Goal: Information Seeking & Learning: Get advice/opinions

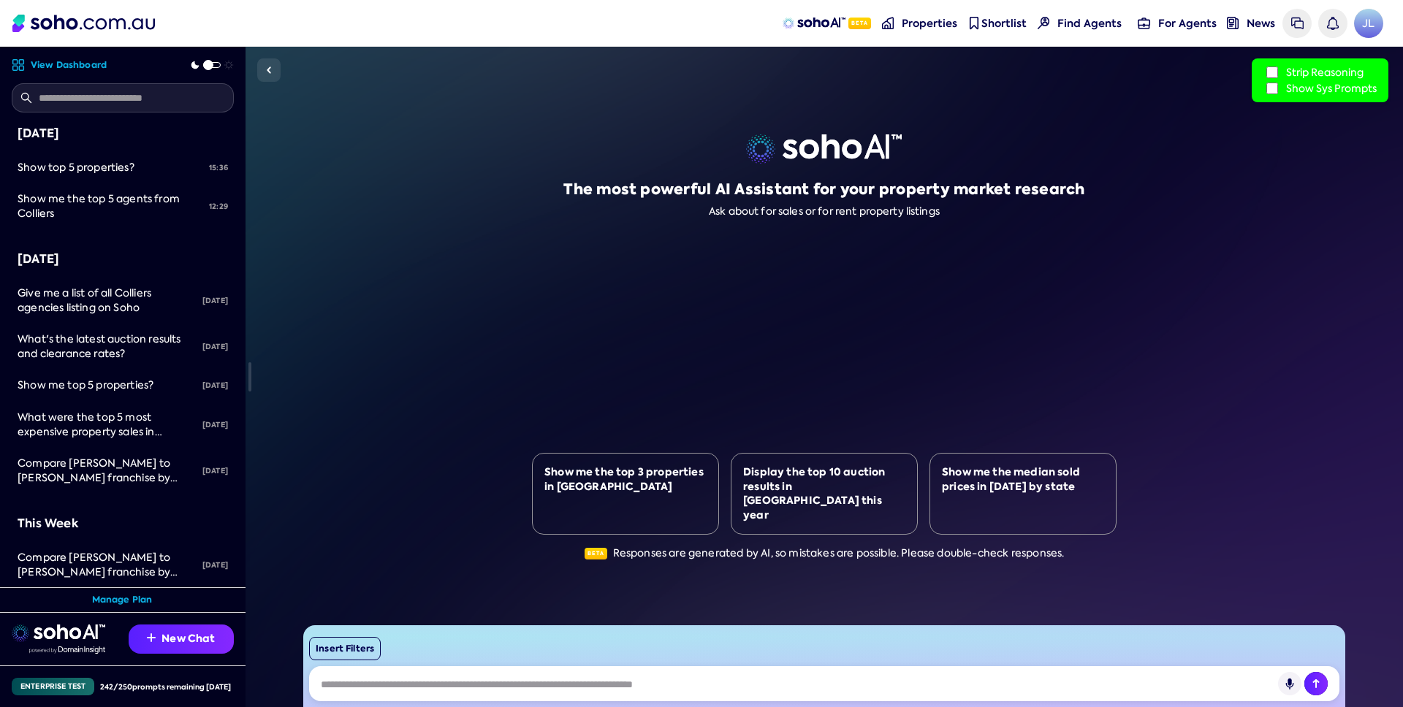
click at [1270, 94] on label "Show Sys Prompts" at bounding box center [1319, 88] width 113 height 16
click at [131, 166] on span "Show top 5 properties?" at bounding box center [76, 167] width 117 height 13
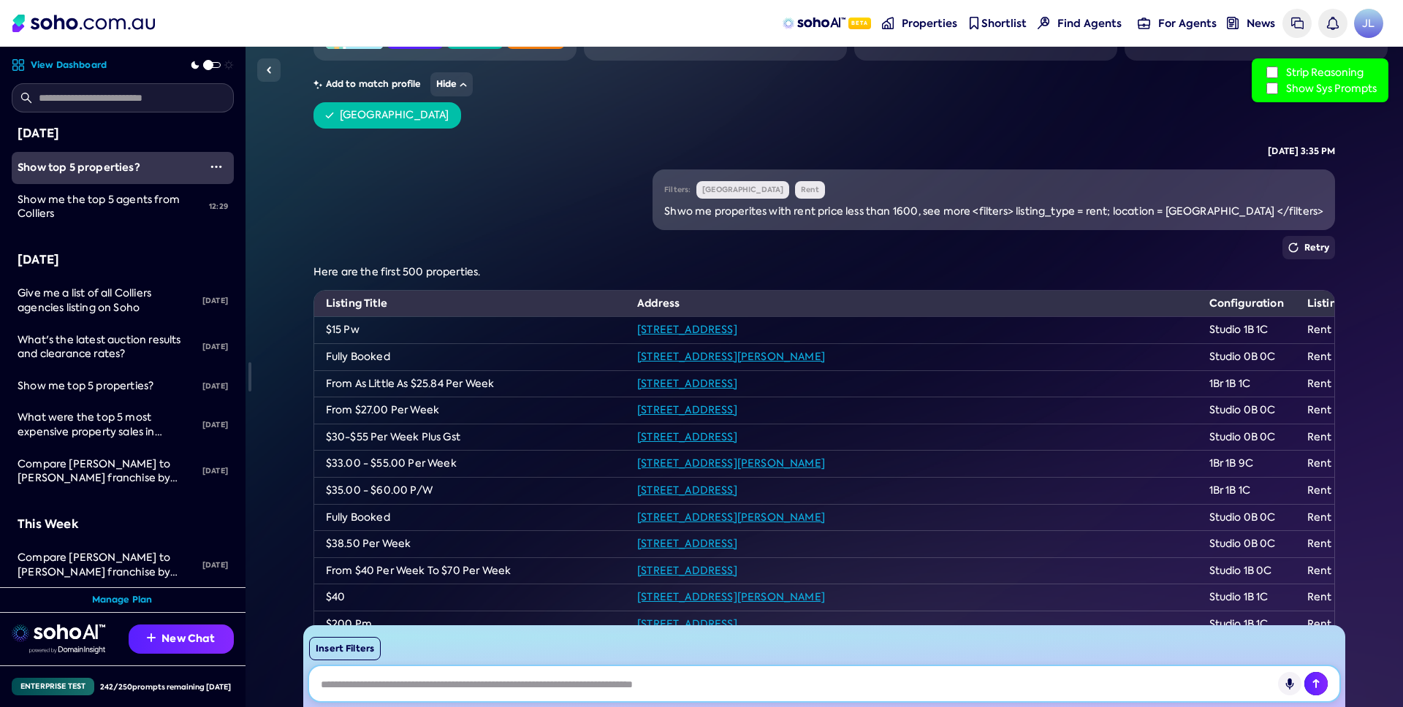
scroll to position [2495, 0]
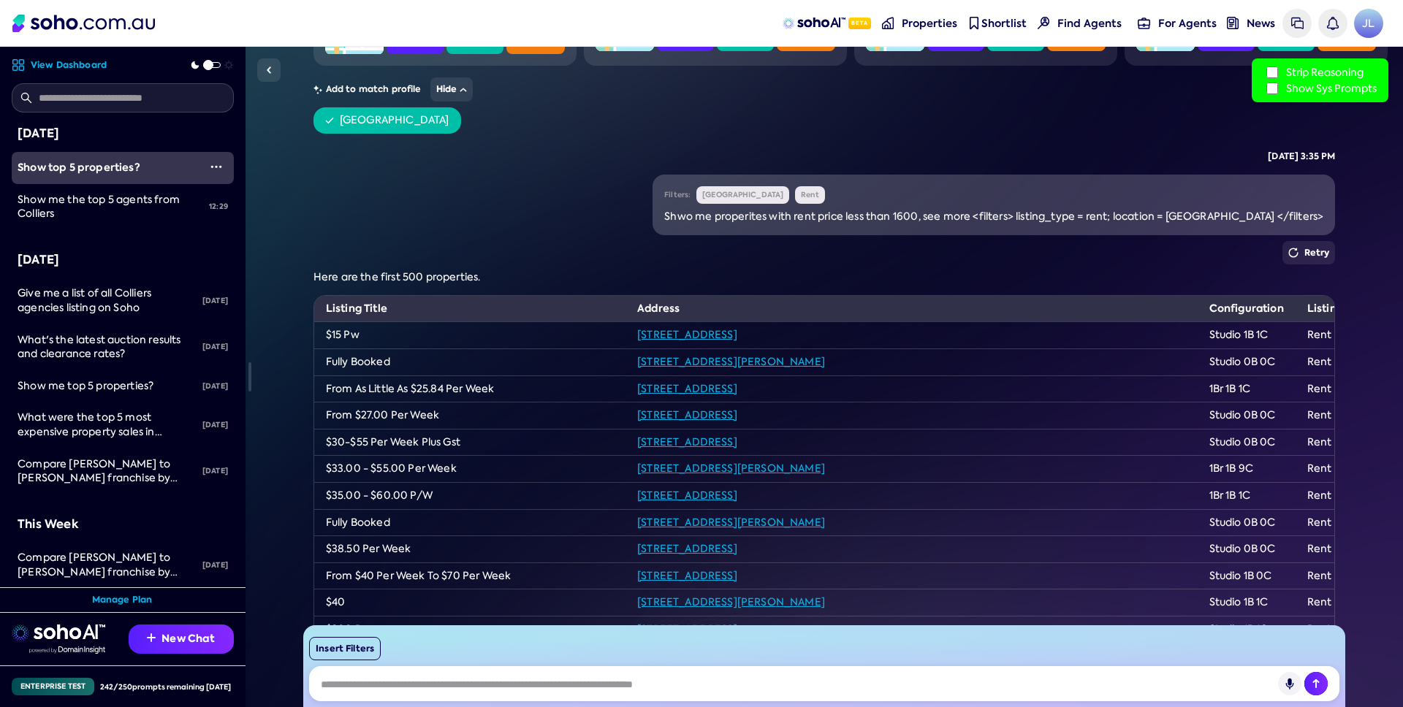
click at [956, 214] on div "Shwo me properites with rent price less than 1600, see more <filters> listing_t…" at bounding box center [993, 217] width 659 height 15
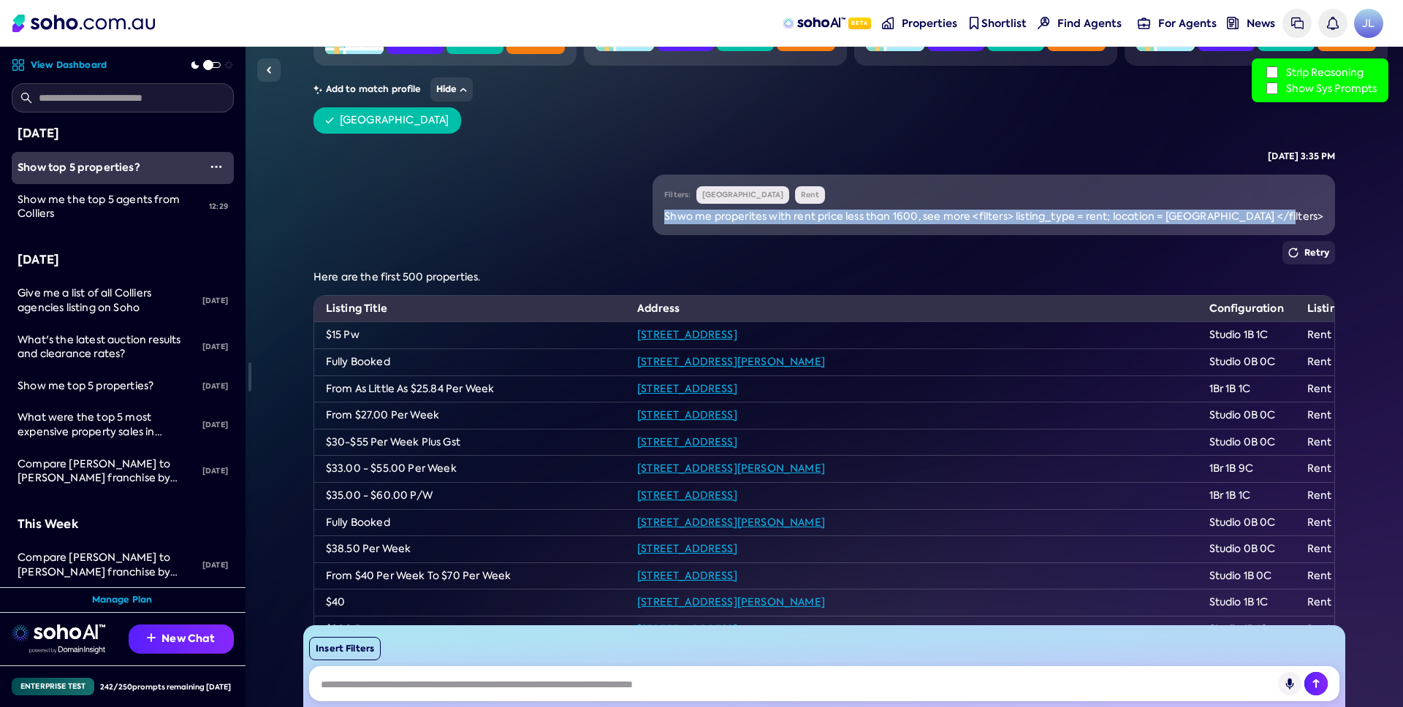
drag, startPoint x: 726, startPoint y: 215, endPoint x: 1333, endPoint y: 226, distance: 607.3
click at [1333, 226] on div "Filters: Surry Hills Rent Shwo me properites with rent price less than 1600, se…" at bounding box center [993, 205] width 682 height 61
copy div "Shwo me properites with rent price less than 1600, see more <filters> listing_t…"
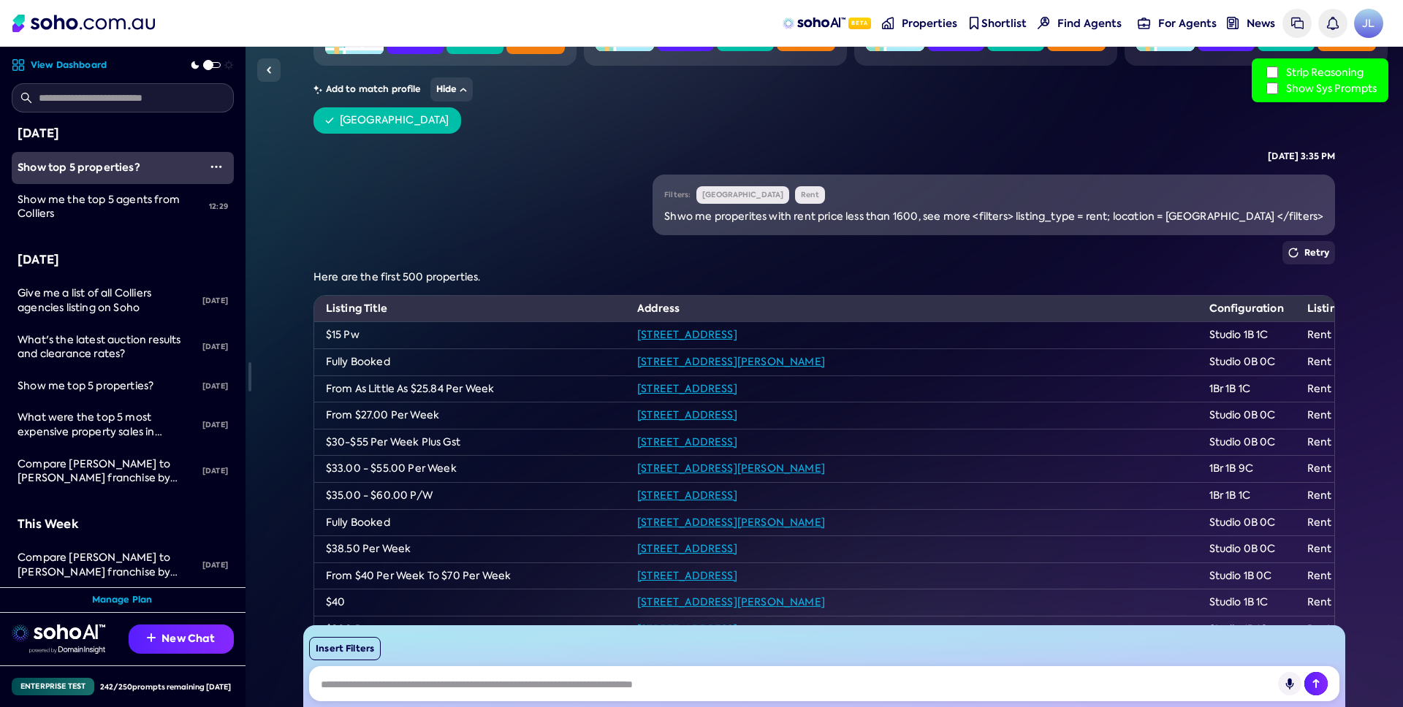
click at [784, 266] on div "Filters: Surry Hills Rent Shwo me properites with rent price less than 1600, se…" at bounding box center [824, 548] width 1022 height 746
click at [753, 218] on div "Shwo me properites with rent price less than 1600, see more <filters> listing_t…" at bounding box center [993, 217] width 659 height 15
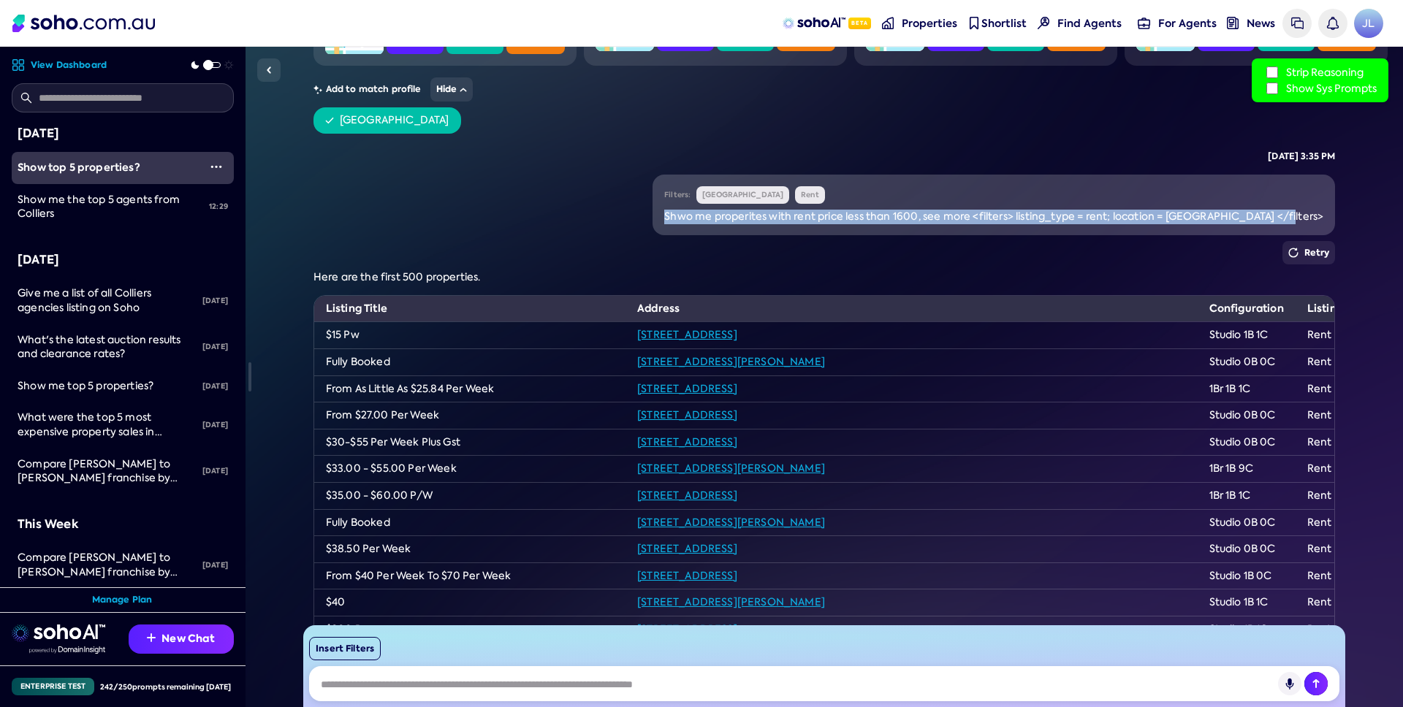
drag, startPoint x: 728, startPoint y: 217, endPoint x: 1334, endPoint y: 221, distance: 606.4
click at [1334, 221] on div "Filters: Surry Hills Rent Shwo me properites with rent price less than 1600, se…" at bounding box center [993, 205] width 682 height 61
copy div "Shwo me properites with rent price less than 1600, see more <filters> listing_t…"
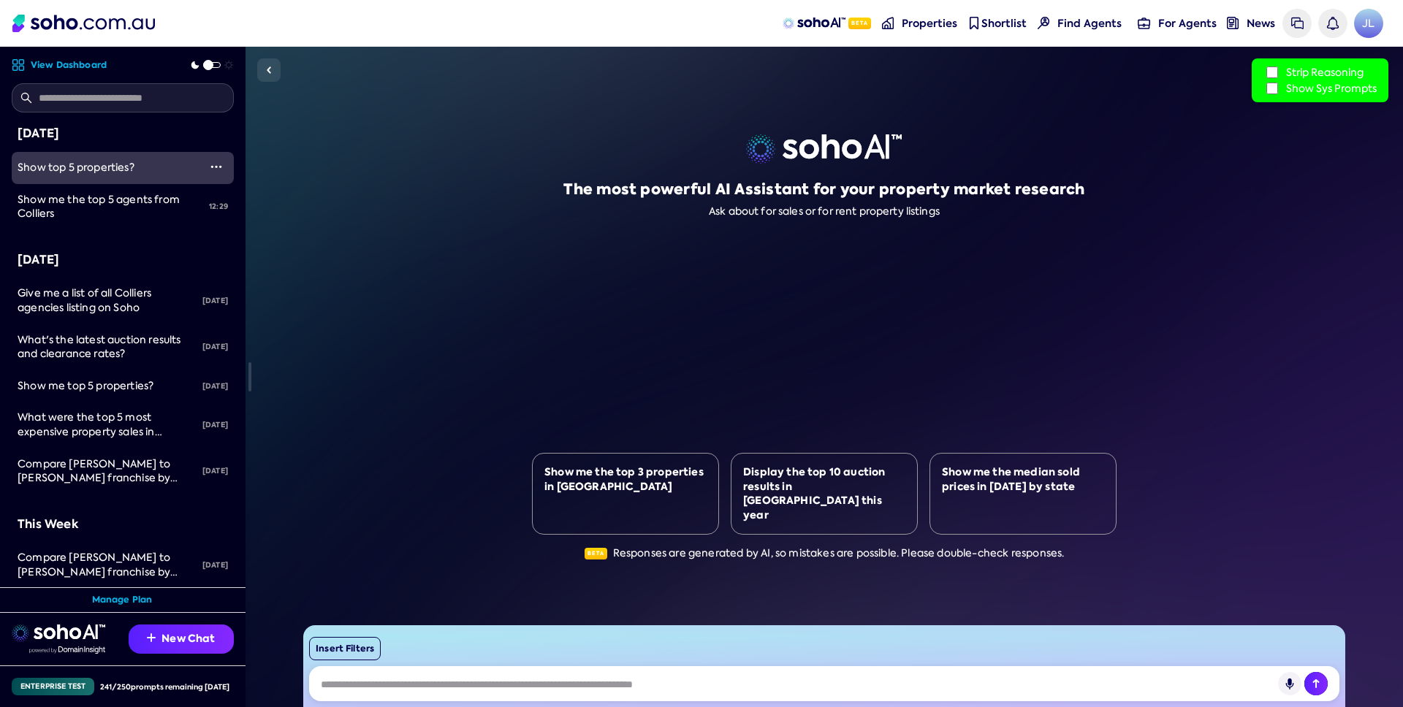
click at [140, 175] on div "Show top 5 properties?" at bounding box center [108, 168] width 181 height 15
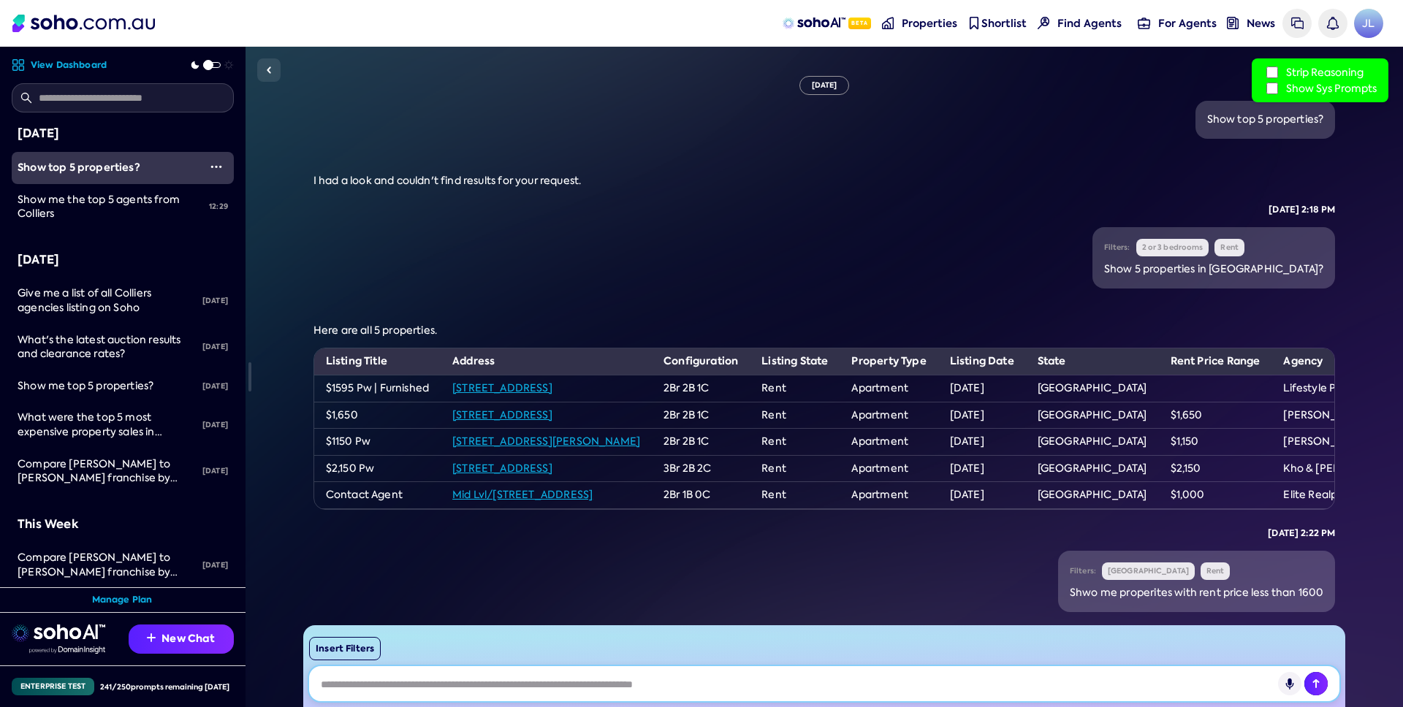
scroll to position [270, 0]
